Goal: Task Accomplishment & Management: Manage account settings

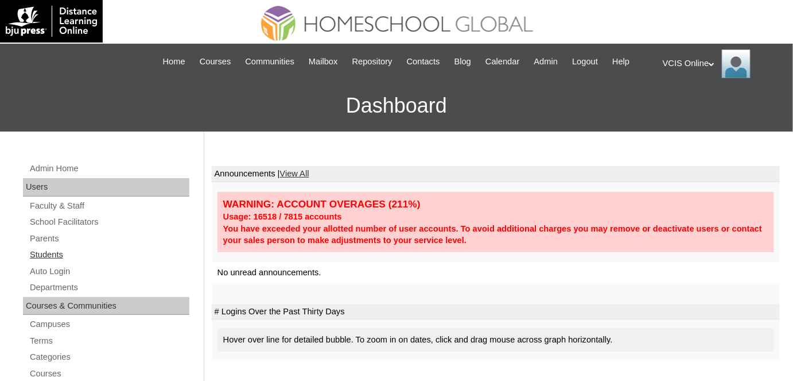
click at [51, 254] on link "Students" at bounding box center [109, 254] width 161 height 14
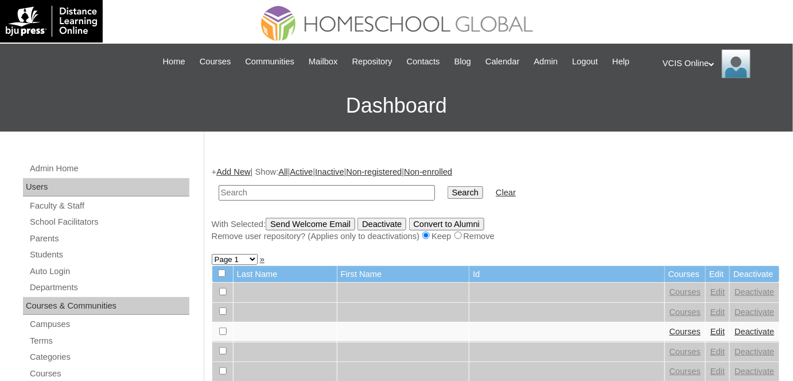
click at [296, 189] on input "text" at bounding box center [327, 192] width 216 height 15
paste input "VCIS020-1A-SA2025"
type input "VCIS020-1A-SA2025"
click at [448, 186] on input "Search" at bounding box center [466, 192] width 36 height 13
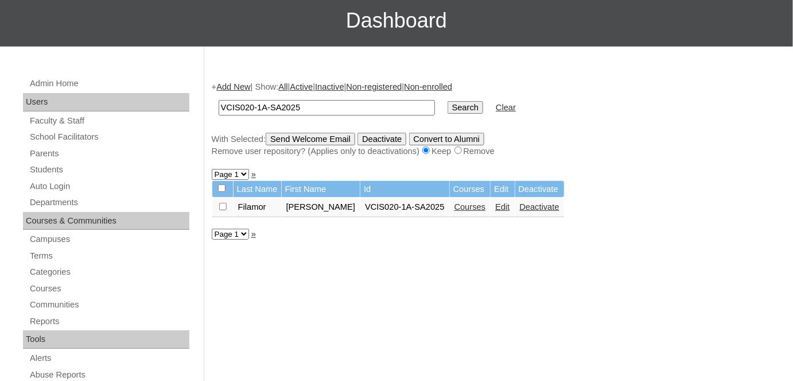
scroll to position [86, 0]
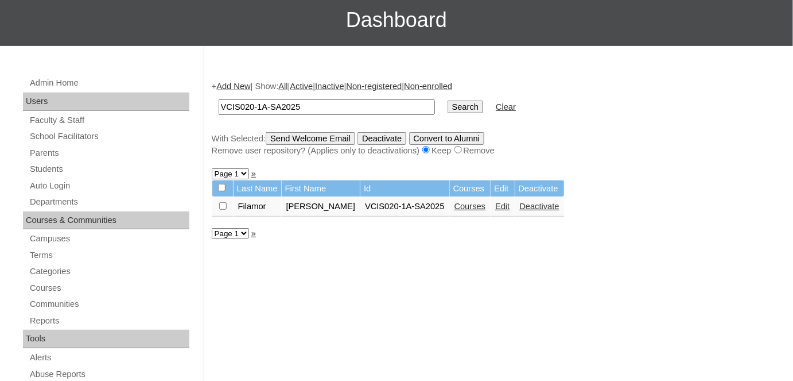
click at [495, 205] on link "Edit" at bounding box center [502, 205] width 14 height 9
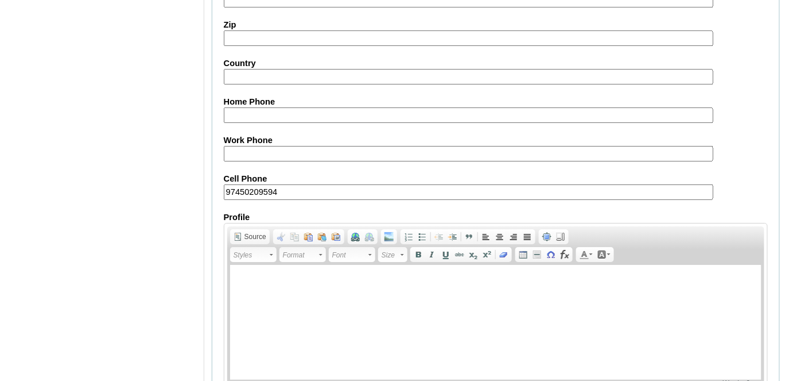
scroll to position [1361, 0]
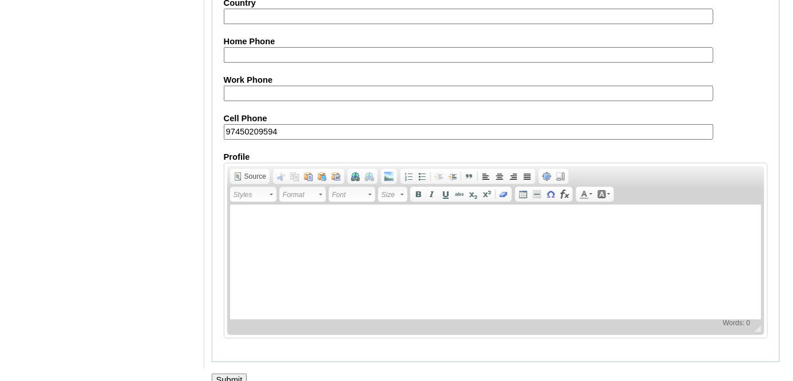
click at [231, 373] on input "Submit" at bounding box center [230, 379] width 36 height 13
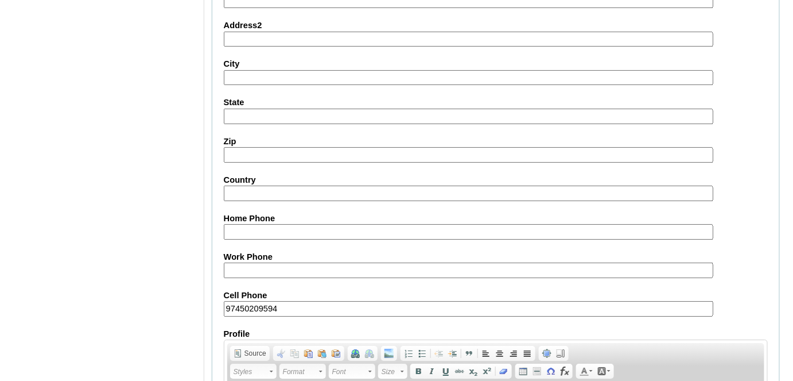
scroll to position [1152, 0]
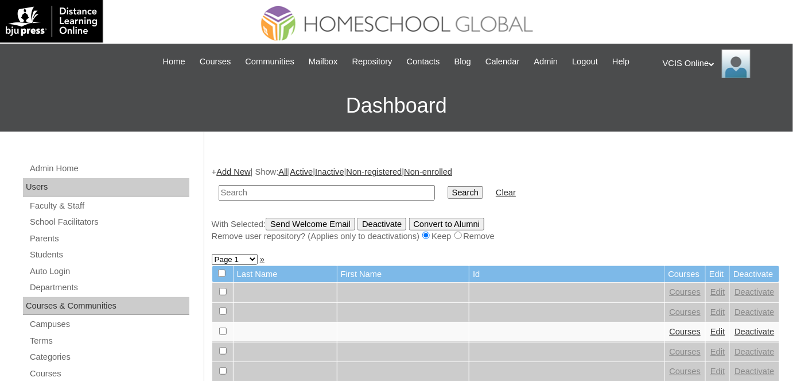
click at [702, 61] on div "VCIS Online My Profile My Settings Logout" at bounding box center [722, 63] width 119 height 29
click at [695, 104] on span "Logout" at bounding box center [683, 107] width 23 height 9
